Goal: Task Accomplishment & Management: Manage account settings

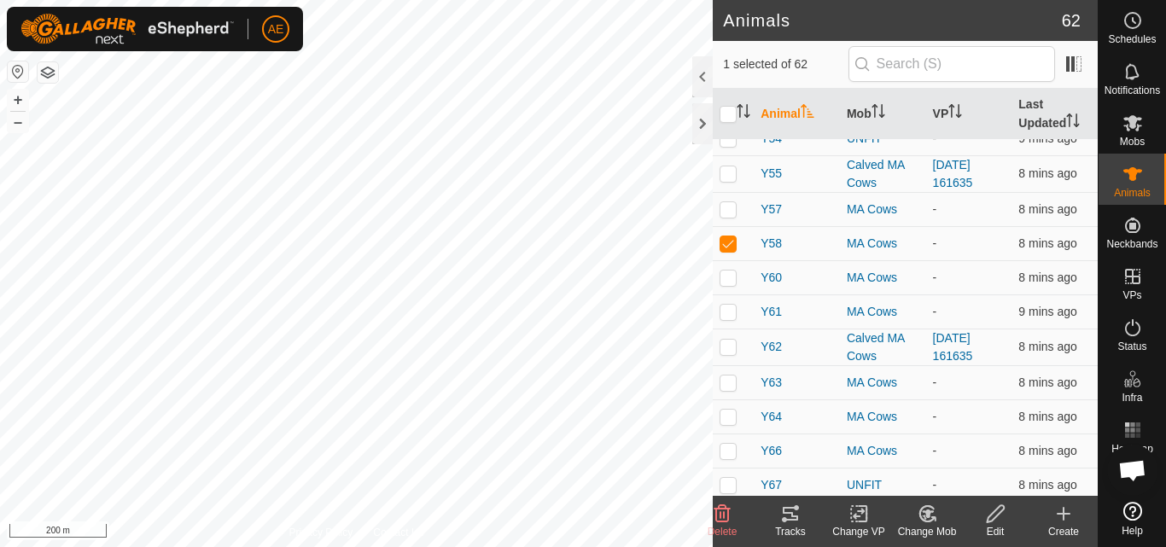
scroll to position [1721, 0]
click at [931, 516] on icon at bounding box center [927, 514] width 21 height 20
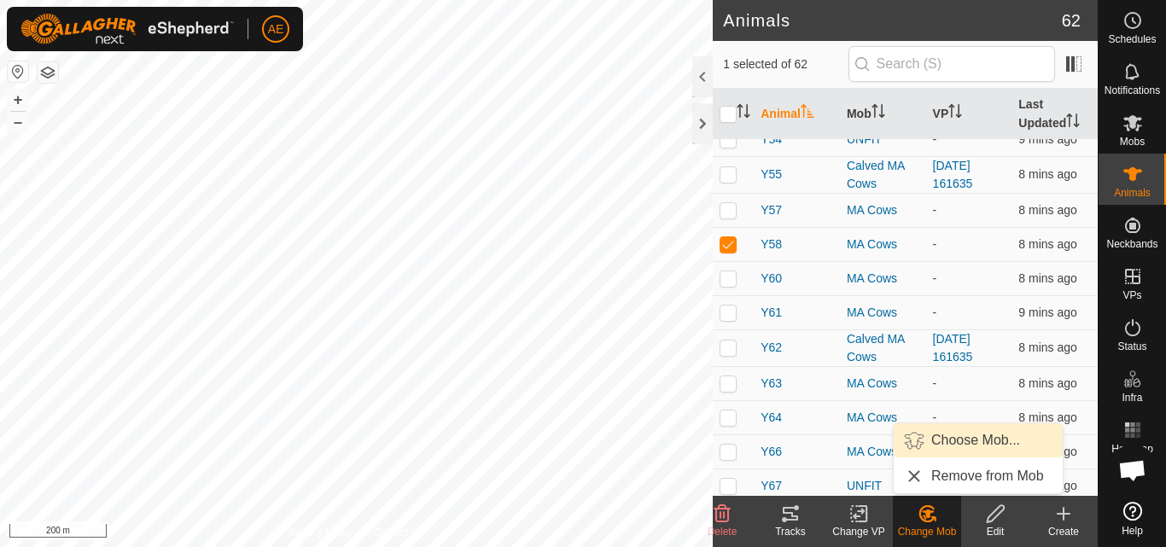
click at [960, 441] on link "Choose Mob..." at bounding box center [978, 440] width 169 height 34
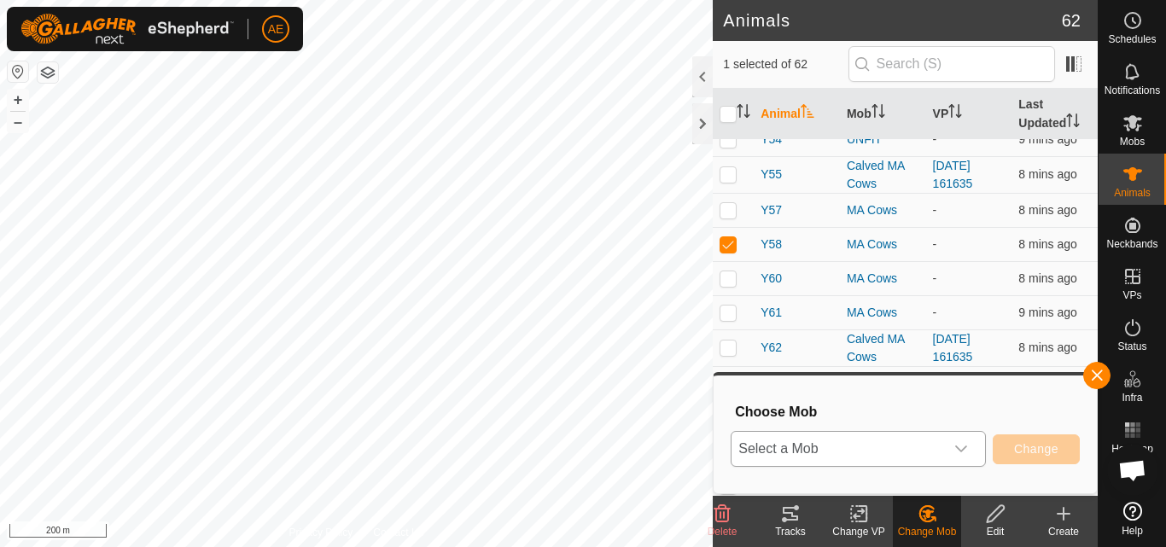
click at [966, 449] on icon "dropdown trigger" at bounding box center [961, 449] width 14 height 14
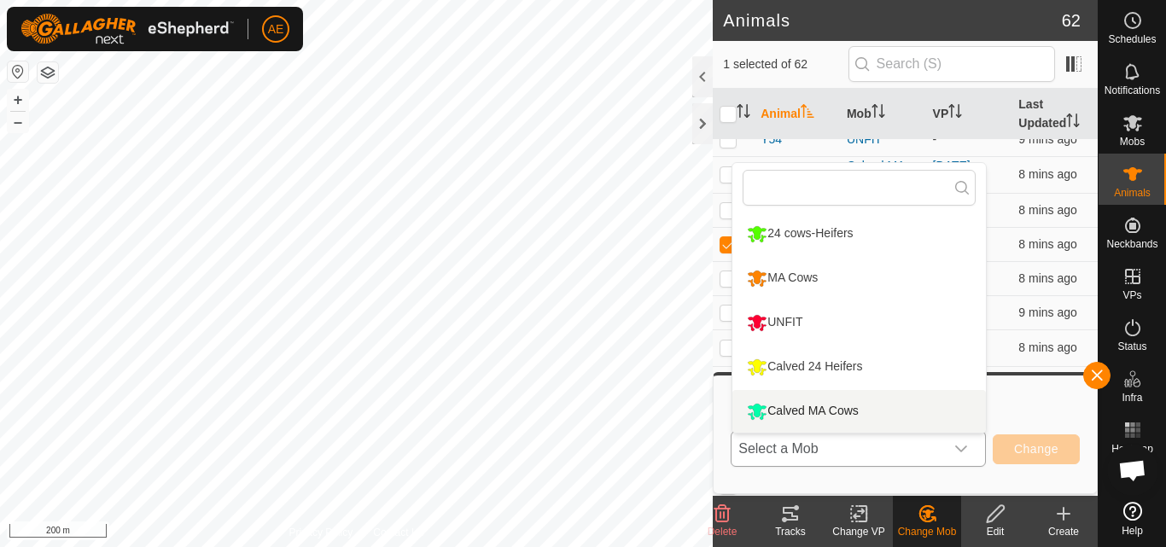
click at [892, 409] on li "Calved MA Cows" at bounding box center [860, 411] width 254 height 43
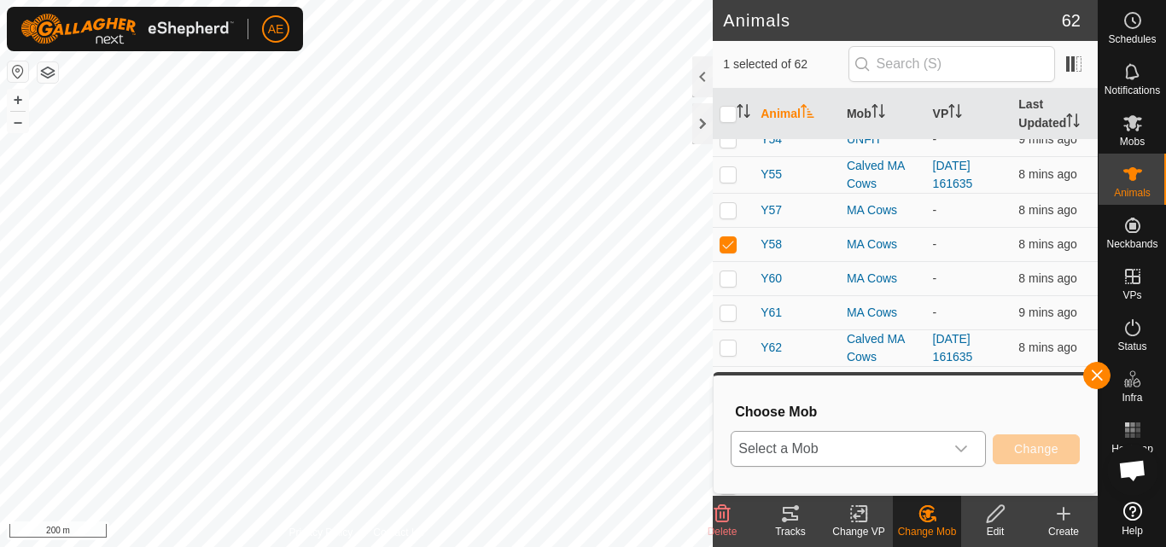
click at [892, 409] on li "Calved MA Cows" at bounding box center [860, 416] width 254 height 34
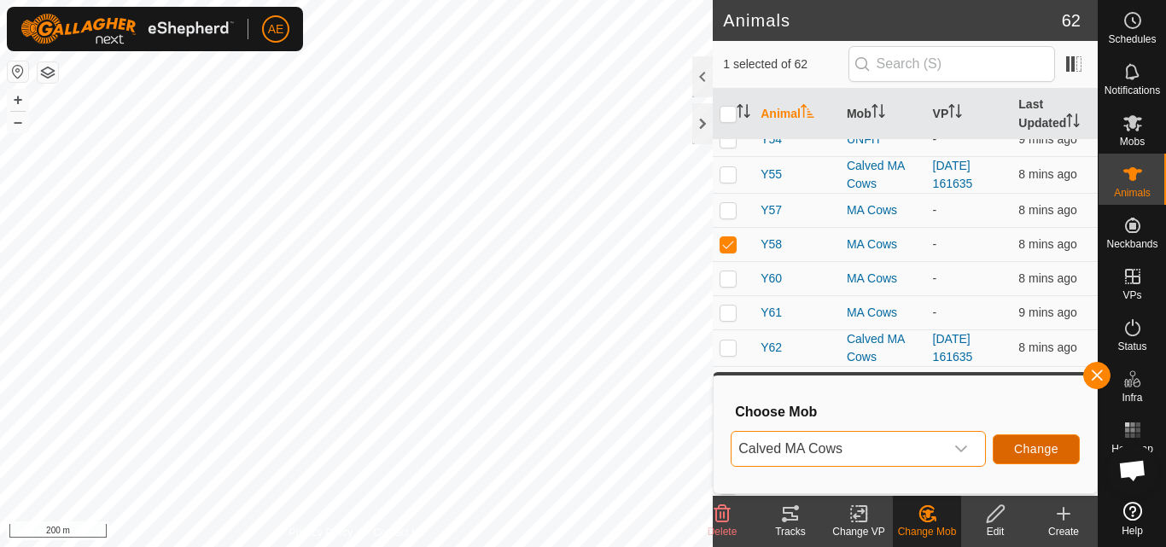
click at [1024, 444] on span "Change" at bounding box center [1036, 449] width 44 height 14
checkbox input "false"
